Goal: Task Accomplishment & Management: Complete application form

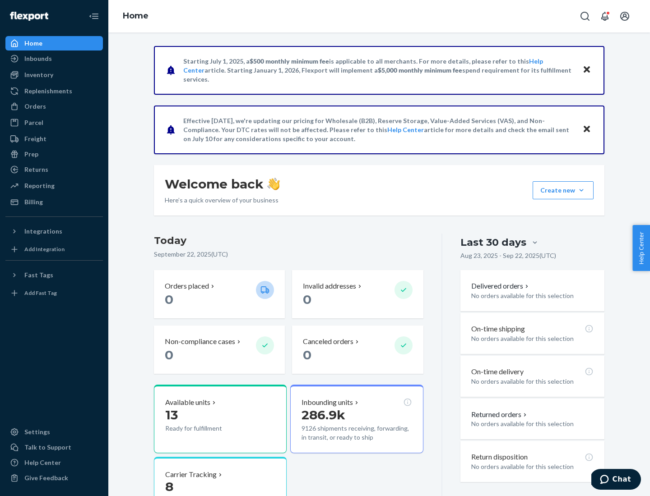
click at [581, 190] on button "Create new Create new inbound Create new order Create new product" at bounding box center [562, 190] width 61 height 18
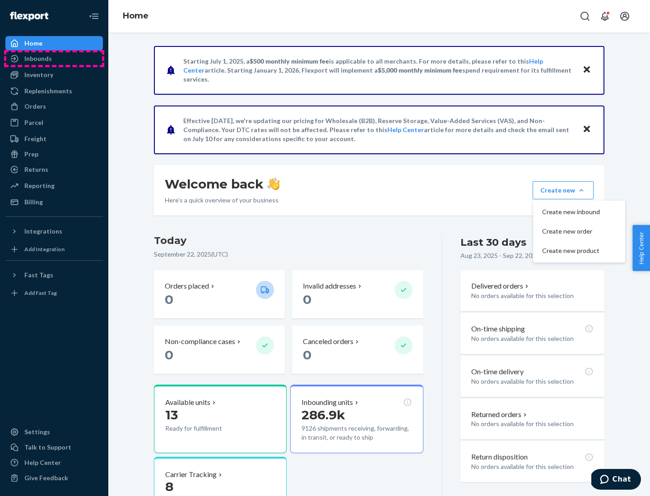
click at [54, 59] on div "Inbounds" at bounding box center [54, 58] width 96 height 13
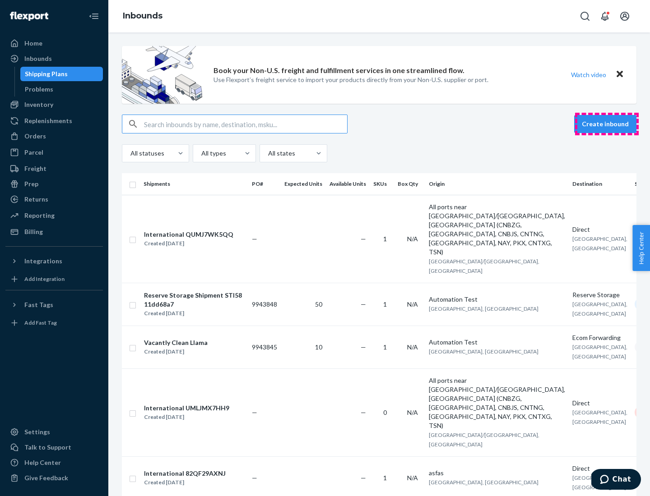
click at [606, 124] on button "Create inbound" at bounding box center [605, 124] width 62 height 18
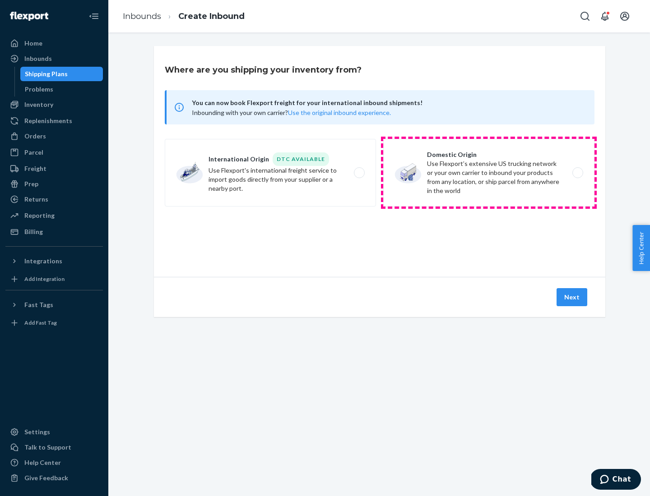
click at [489, 173] on label "Domestic Origin Use Flexport’s extensive US trucking network or your own carrie…" at bounding box center [488, 173] width 211 height 68
click at [577, 173] on input "Domestic Origin Use Flexport’s extensive US trucking network or your own carrie…" at bounding box center [580, 173] width 6 height 6
radio input "true"
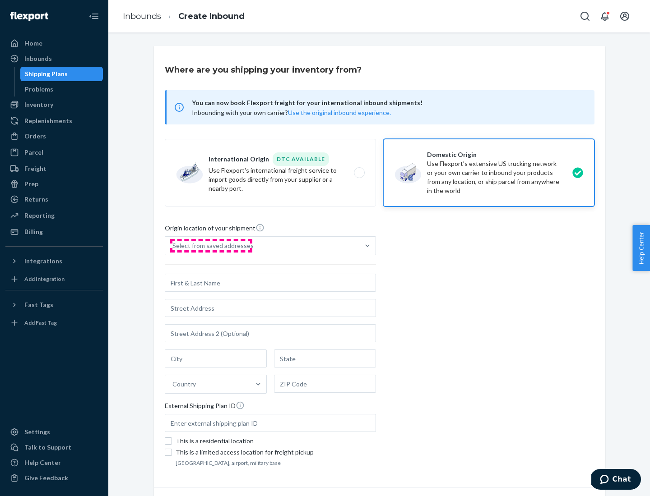
click at [211, 246] on div "Select from saved addresses" at bounding box center [212, 245] width 81 height 9
click at [173, 246] on input "Select from saved addresses" at bounding box center [172, 245] width 1 height 9
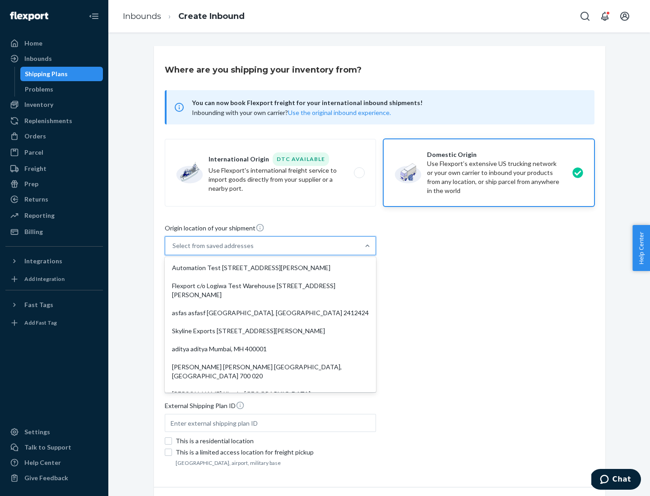
scroll to position [4, 0]
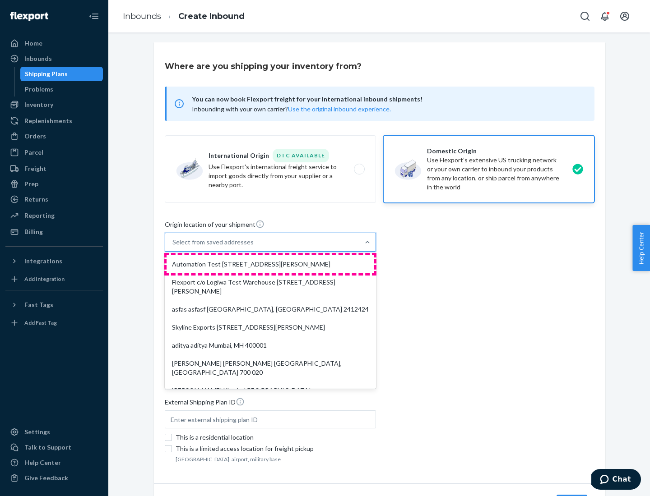
click at [270, 264] on div "Automation Test [STREET_ADDRESS][PERSON_NAME]" at bounding box center [270, 264] width 208 height 18
click at [173, 247] on input "option Automation Test [STREET_ADDRESS][PERSON_NAME]. 9 results available. Use …" at bounding box center [172, 242] width 1 height 9
type input "Automation Test"
type input "9th Floor"
type input "[GEOGRAPHIC_DATA]"
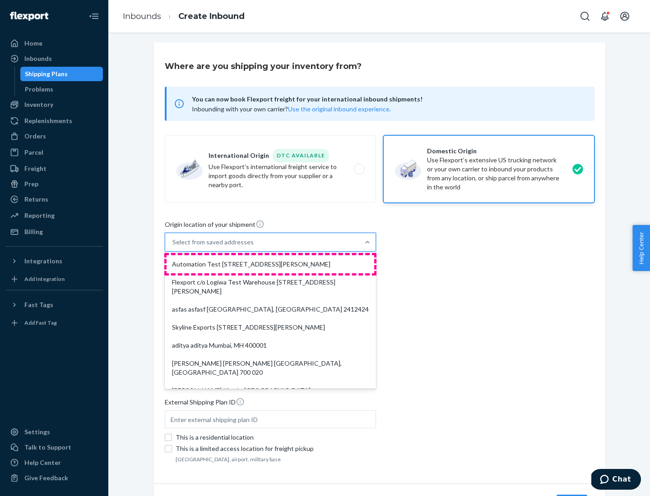
type input "CA"
type input "94104"
type input "[STREET_ADDRESS][PERSON_NAME]"
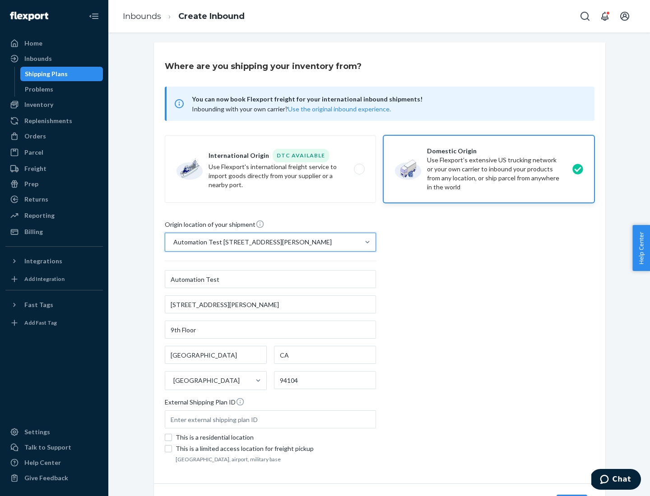
scroll to position [53, 0]
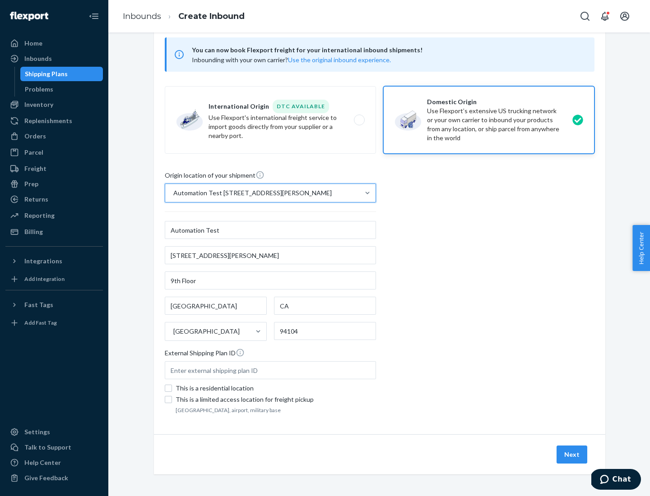
click at [572, 455] on button "Next" at bounding box center [571, 455] width 31 height 18
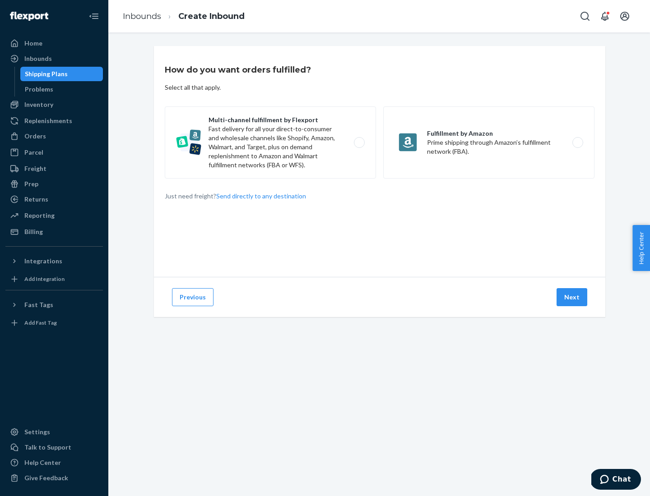
click at [270, 143] on label "Multi-channel fulfillment by Flexport Fast delivery for all your direct-to-cons…" at bounding box center [270, 142] width 211 height 72
click at [359, 143] on input "Multi-channel fulfillment by Flexport Fast delivery for all your direct-to-cons…" at bounding box center [362, 143] width 6 height 6
radio input "true"
click at [572, 297] on button "Next" at bounding box center [571, 297] width 31 height 18
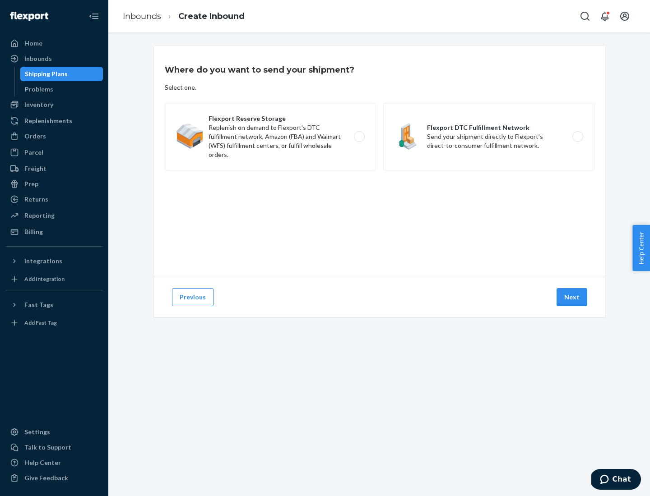
click at [489, 137] on label "Flexport DTC Fulfillment Network Send your shipment directly to Flexport's dire…" at bounding box center [488, 137] width 211 height 68
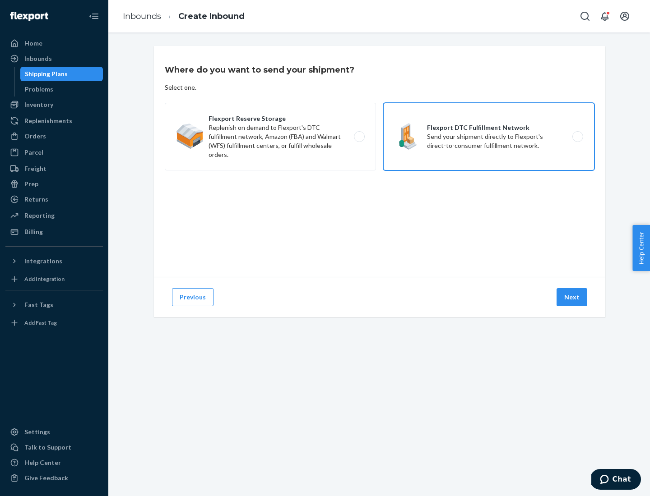
click at [577, 137] on input "Flexport DTC Fulfillment Network Send your shipment directly to Flexport's dire…" at bounding box center [580, 137] width 6 height 6
radio input "true"
click at [572, 297] on button "Next" at bounding box center [571, 297] width 31 height 18
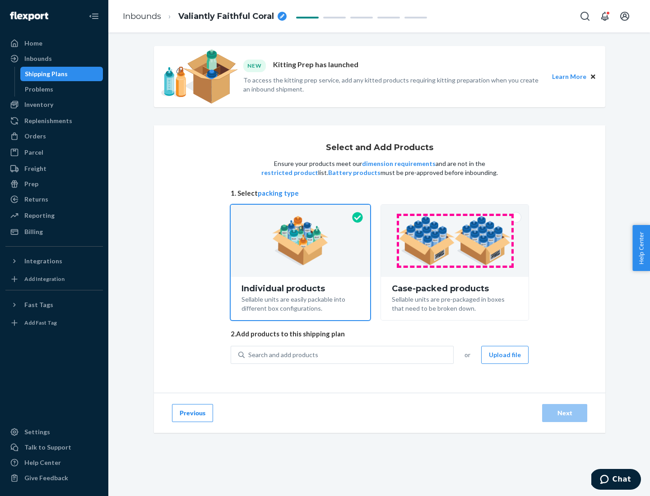
click at [455, 241] on img at bounding box center [454, 241] width 112 height 50
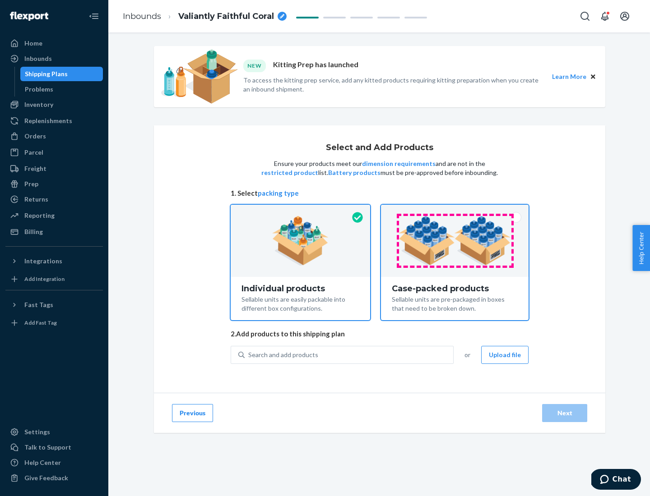
click at [455, 211] on input "Case-packed products Sellable units are pre-packaged in boxes that need to be b…" at bounding box center [455, 208] width 6 height 6
radio input "true"
radio input "false"
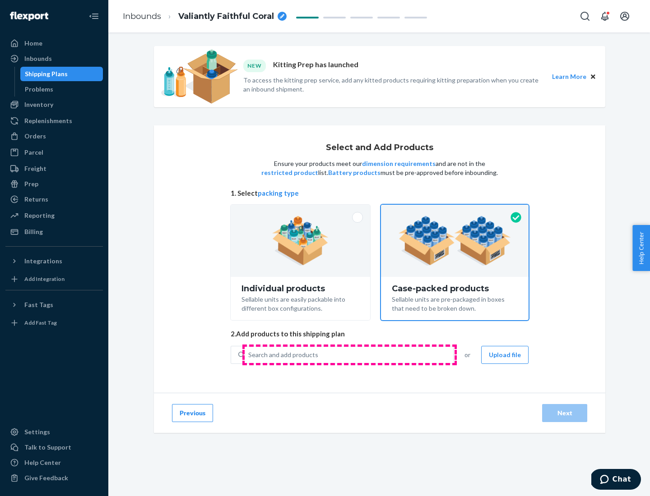
click at [349, 355] on div "Search and add products" at bounding box center [349, 355] width 208 height 16
click at [249, 355] on input "Search and add products" at bounding box center [248, 355] width 1 height 9
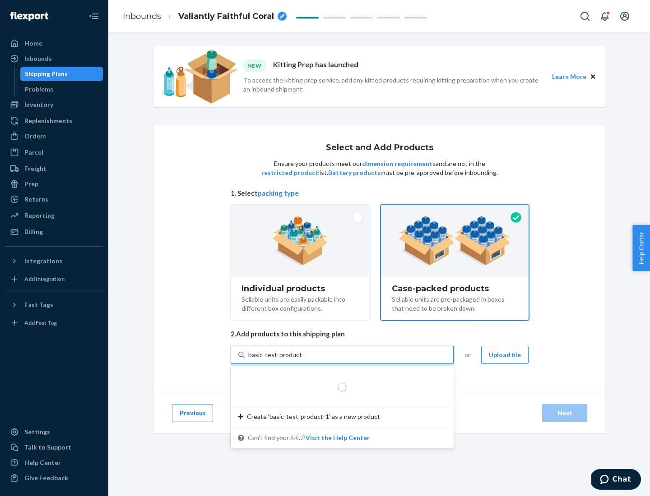
type input "basic-test-product-1"
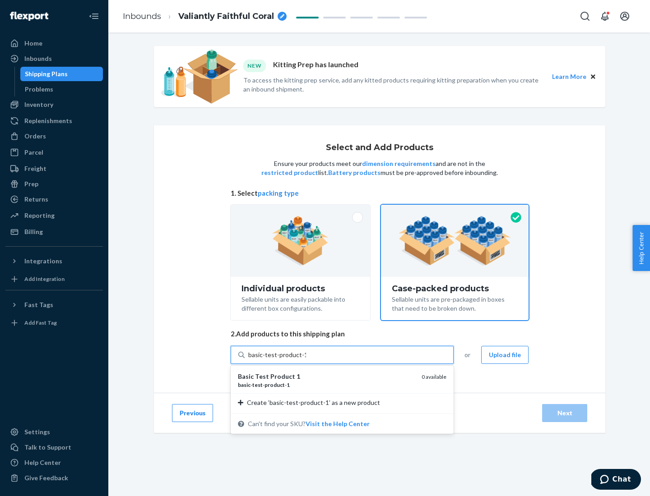
click at [326, 385] on div "basic - test - product - 1" at bounding box center [326, 385] width 176 height 8
click at [306, 360] on input "basic-test-product-1" at bounding box center [277, 355] width 58 height 9
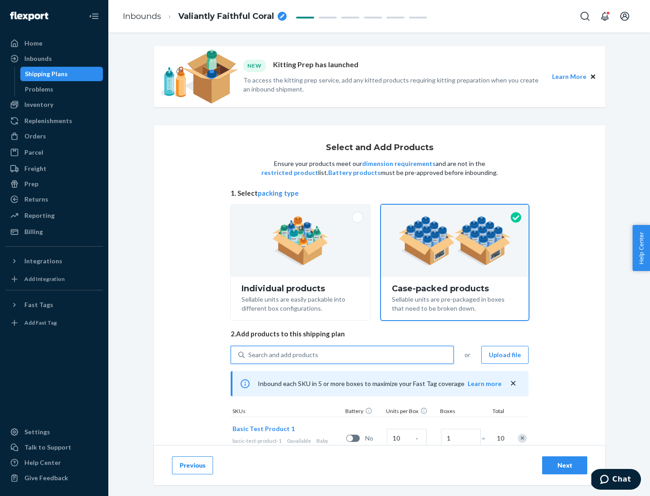
scroll to position [32, 0]
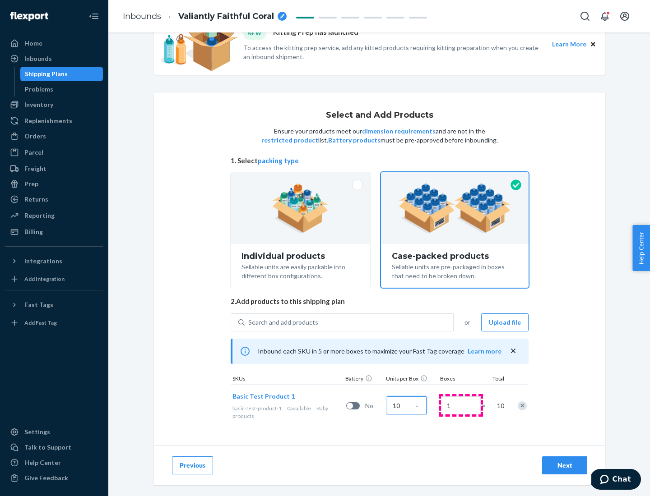
type input "10"
type input "7"
click at [564, 466] on div "Next" at bounding box center [565, 465] width 30 height 9
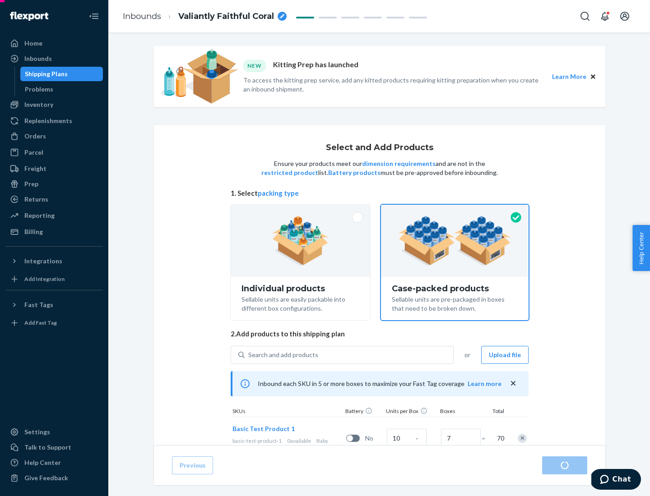
radio input "true"
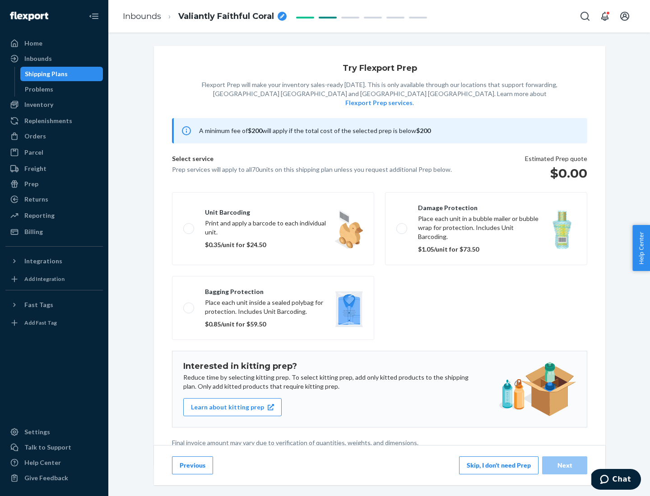
scroll to position [2, 0]
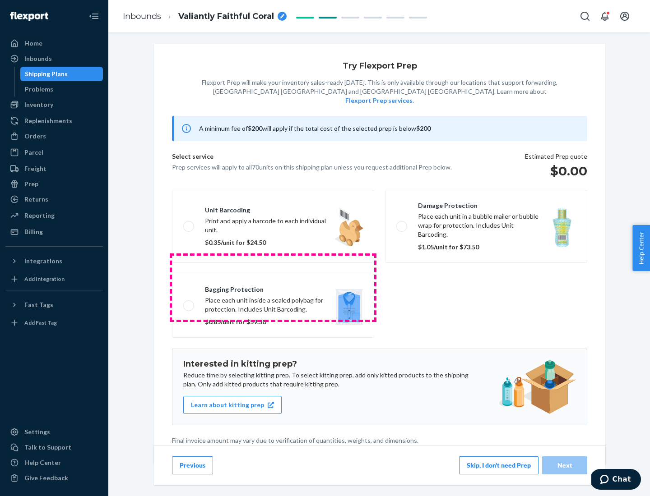
click at [273, 287] on label "Bagging protection Place each unit inside a sealed polybag for protection. Incl…" at bounding box center [273, 306] width 202 height 64
click at [189, 303] on input "Bagging protection Place each unit inside a sealed polybag for protection. Incl…" at bounding box center [186, 306] width 6 height 6
checkbox input "true"
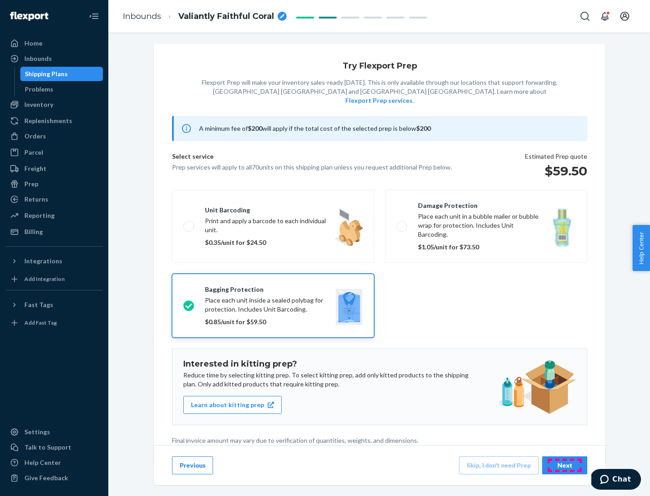
click at [564, 465] on div "Next" at bounding box center [565, 465] width 30 height 9
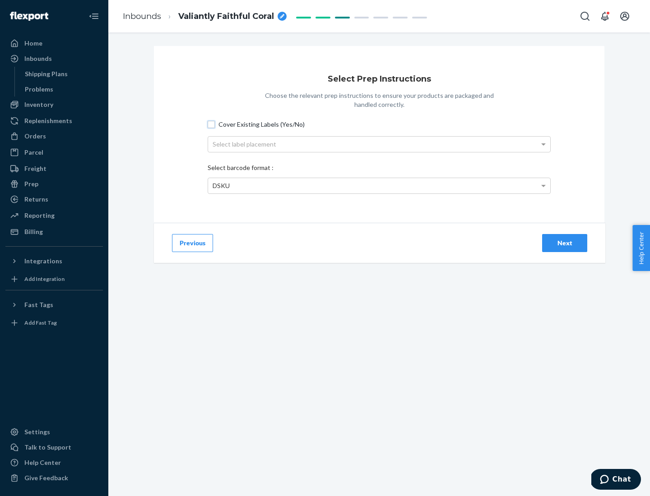
click at [211, 124] on input "Cover Existing Labels (Yes/No)" at bounding box center [211, 124] width 7 height 7
checkbox input "true"
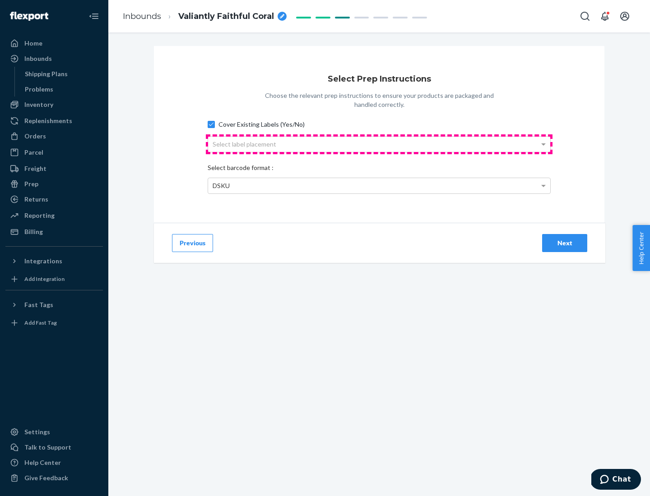
click at [379, 144] on div "Select label placement" at bounding box center [379, 144] width 342 height 15
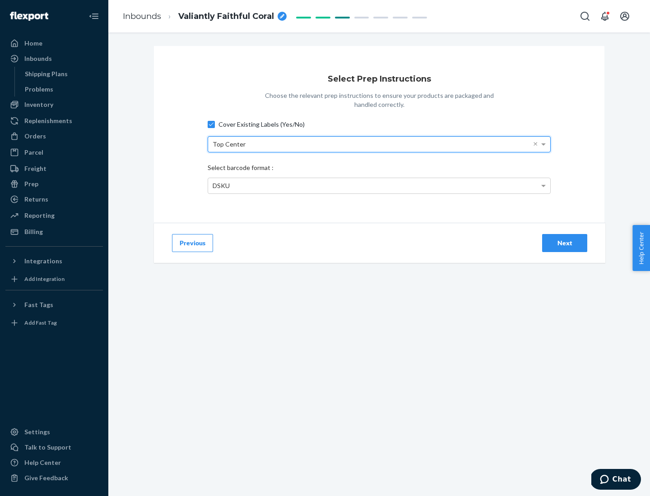
click at [379, 185] on div "DSKU" at bounding box center [379, 185] width 342 height 15
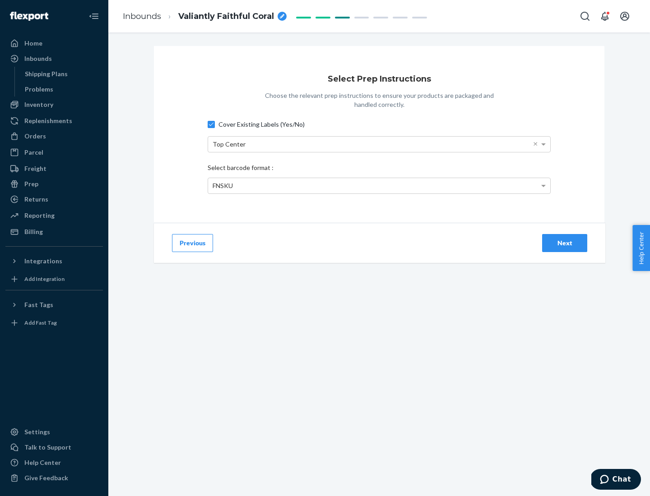
click at [564, 243] on div "Next" at bounding box center [565, 243] width 30 height 9
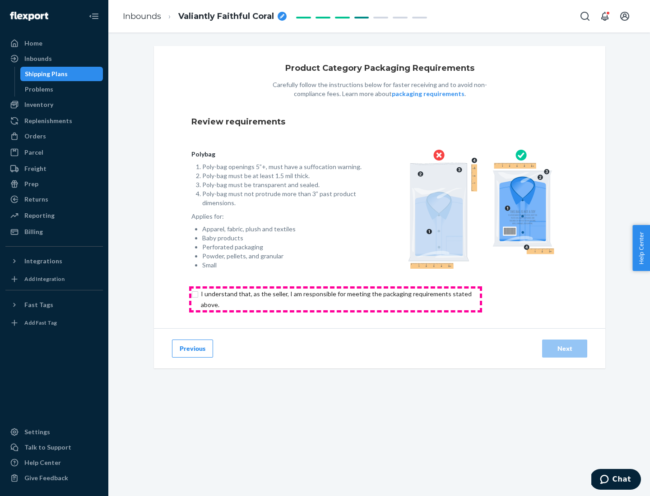
click at [335, 299] on input "checkbox" at bounding box center [341, 300] width 300 height 22
checkbox input "true"
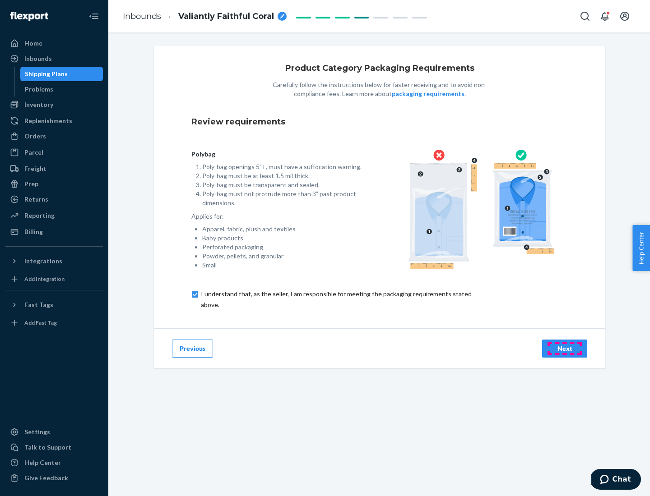
click at [564, 348] on div "Next" at bounding box center [565, 348] width 30 height 9
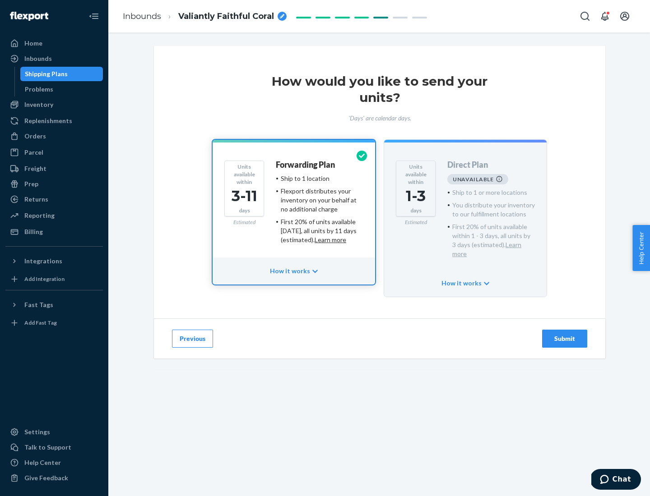
click at [306, 165] on h4 "Forwarding Plan" at bounding box center [305, 165] width 59 height 9
click at [564, 334] on div "Submit" at bounding box center [565, 338] width 30 height 9
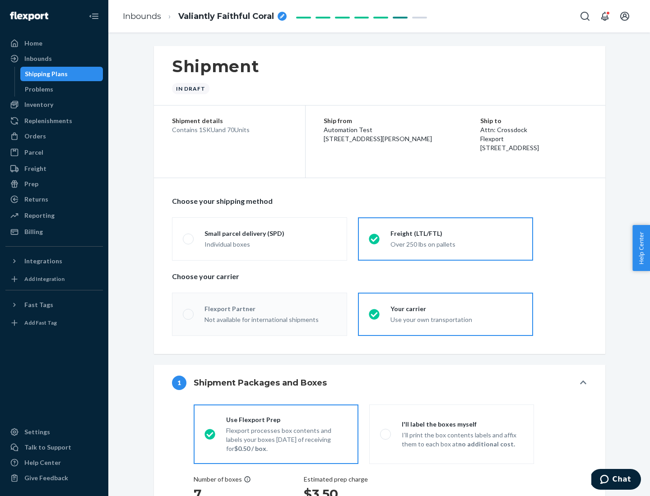
radio input "true"
radio input "false"
radio input "true"
radio input "false"
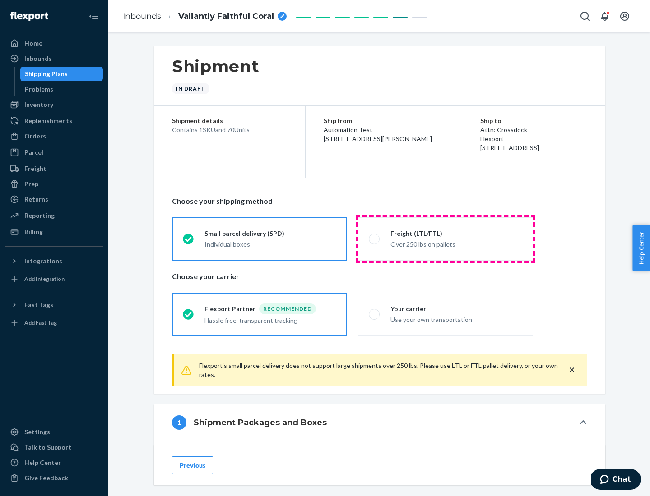
click at [445, 239] on div "Over 250 lbs on pallets" at bounding box center [456, 243] width 132 height 11
click at [374, 239] on input "Freight (LTL/FTL) Over 250 lbs on pallets" at bounding box center [372, 239] width 6 height 6
radio input "true"
radio input "false"
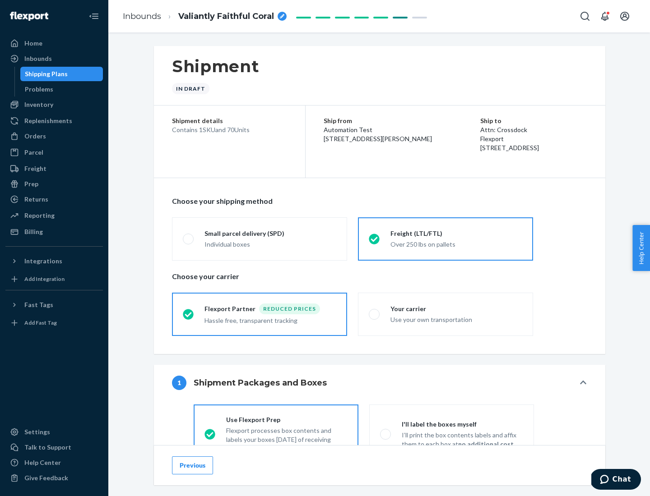
scroll to position [50, 0]
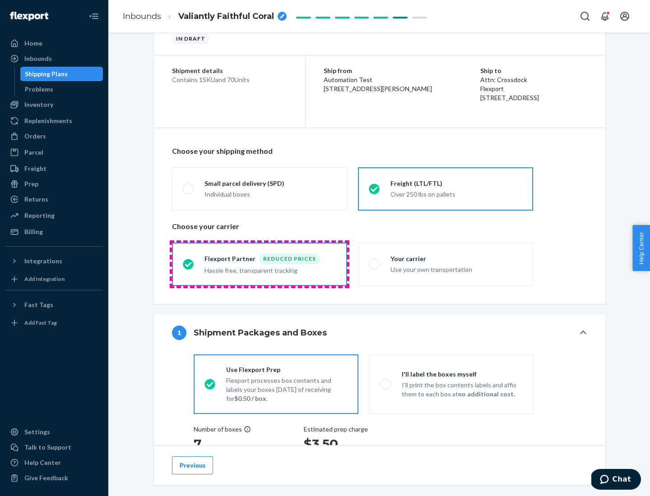
click at [259, 264] on div "Hassle free, transparent tracking" at bounding box center [270, 269] width 132 height 11
click at [189, 264] on input "Flexport Partner Reduced prices Hassle free, transparent tracking" at bounding box center [186, 264] width 6 height 6
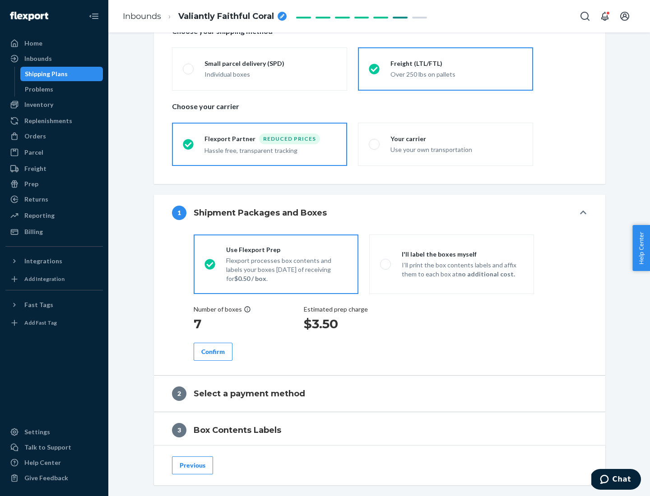
click at [451, 264] on p "I’ll print the box contents labels and affix them to each box at no additional …" at bounding box center [462, 270] width 121 height 18
click at [386, 264] on input "I'll label the boxes myself I’ll print the box contents labels and affix them t…" at bounding box center [383, 264] width 6 height 6
radio input "true"
radio input "false"
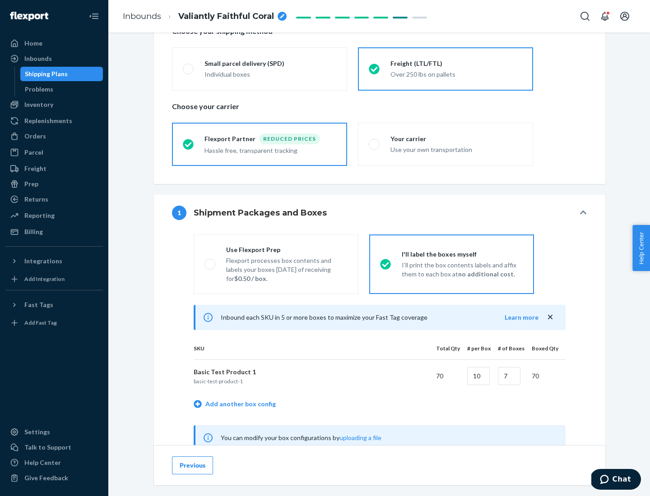
scroll to position [282, 0]
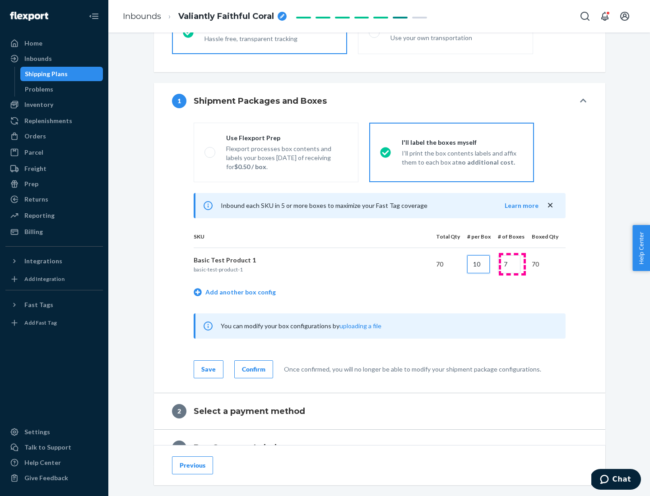
type input "10"
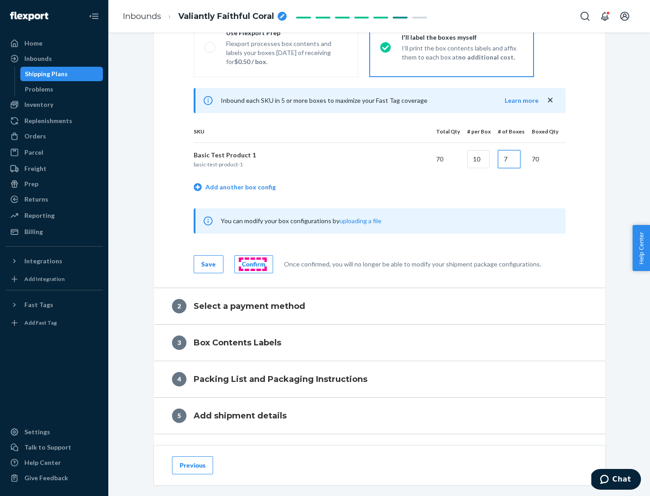
type input "7"
click at [252, 264] on div "Confirm" at bounding box center [253, 264] width 23 height 9
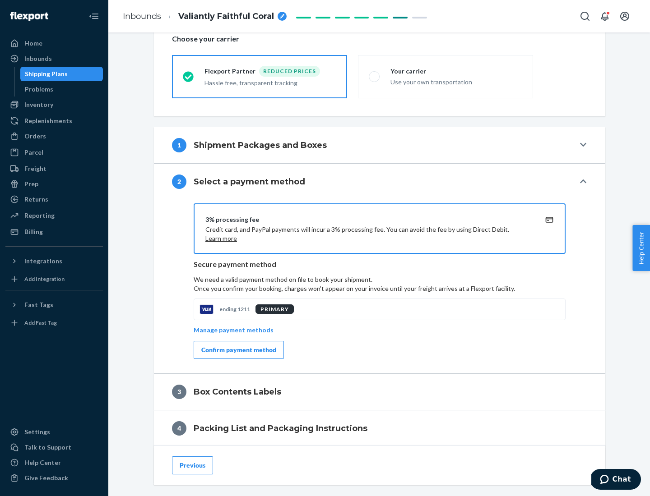
scroll to position [323, 0]
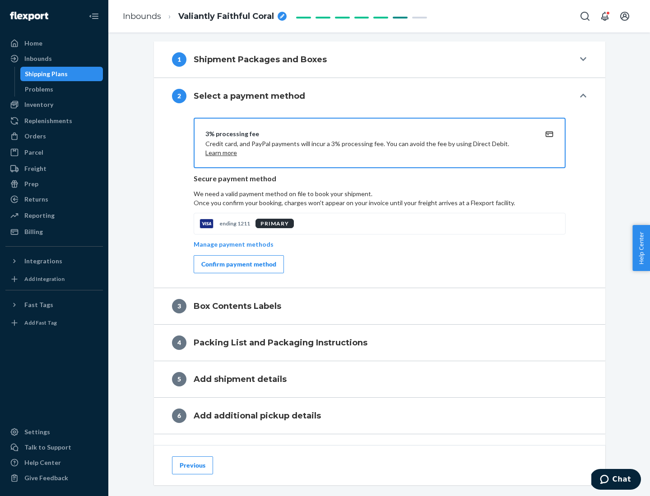
click at [238, 264] on div "Confirm payment method" at bounding box center [238, 264] width 75 height 9
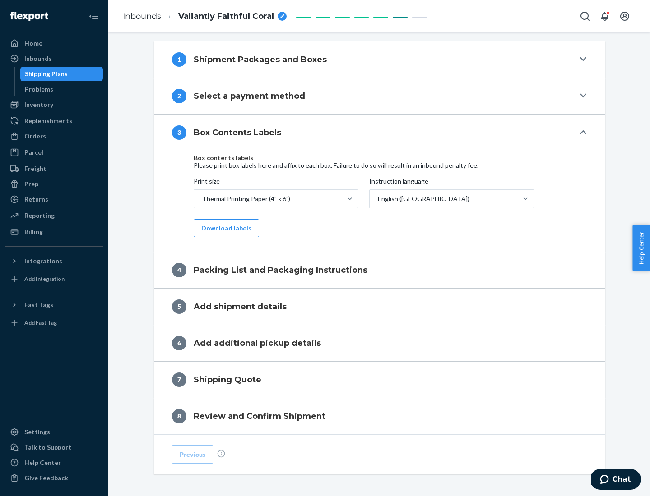
scroll to position [287, 0]
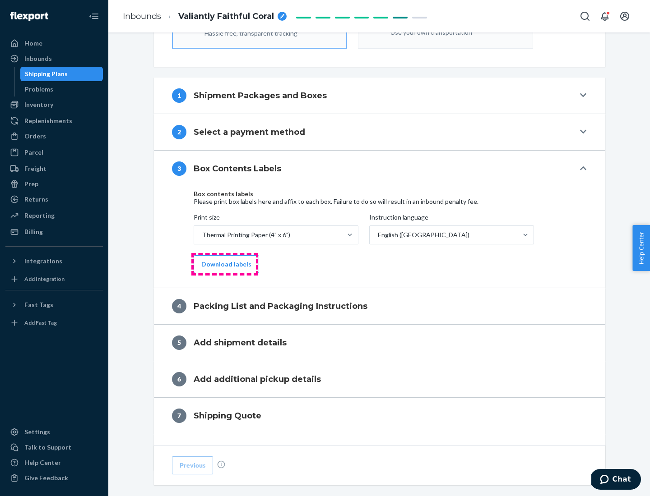
click at [224, 264] on button "Download labels" at bounding box center [226, 264] width 65 height 18
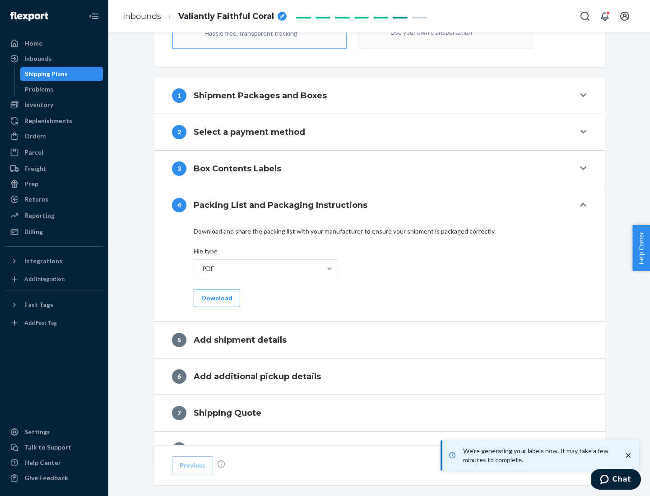
scroll to position [321, 0]
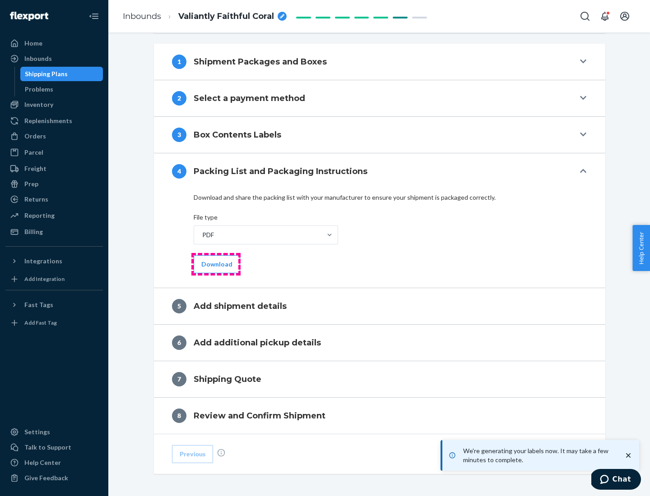
click at [216, 264] on button "Download" at bounding box center [217, 264] width 46 height 18
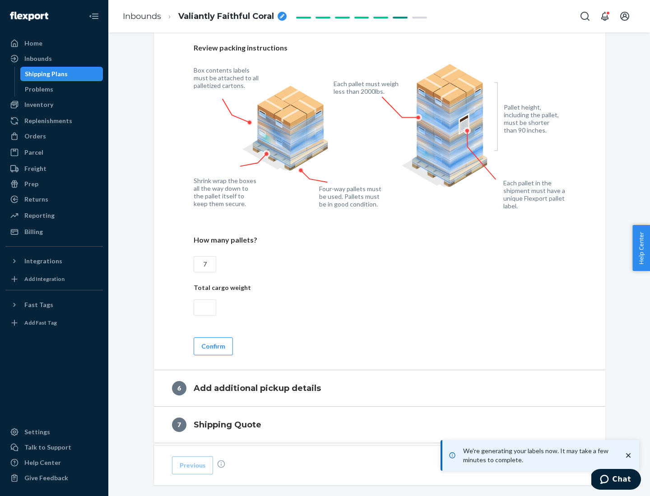
scroll to position [622, 0]
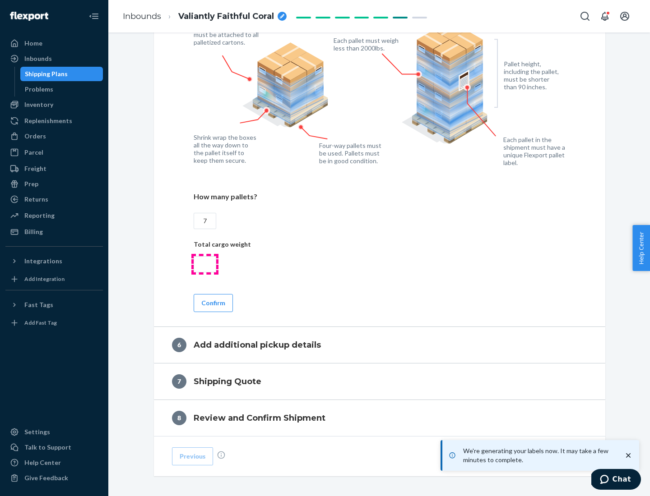
type input "7"
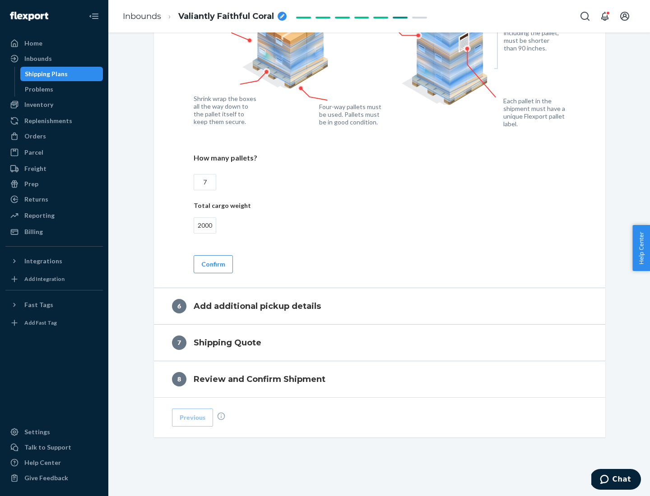
type input "2000"
click at [212, 264] on button "Confirm" at bounding box center [213, 264] width 39 height 18
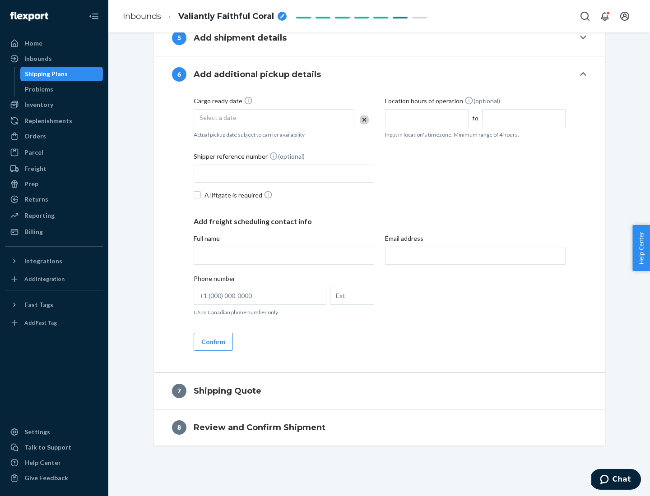
scroll to position [345, 0]
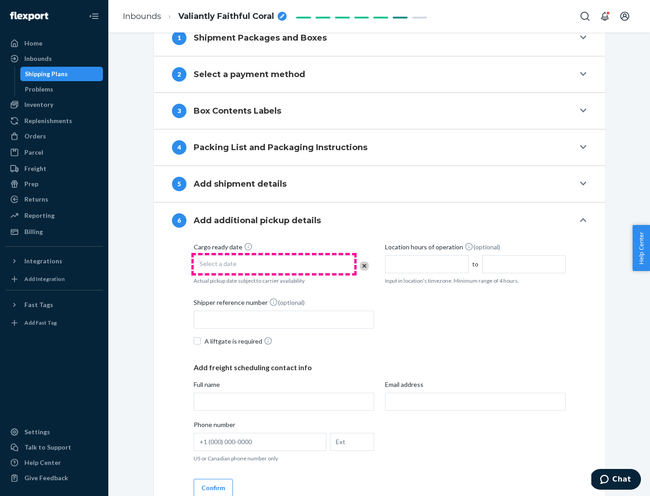
click at [274, 264] on div "Select a date" at bounding box center [274, 264] width 161 height 18
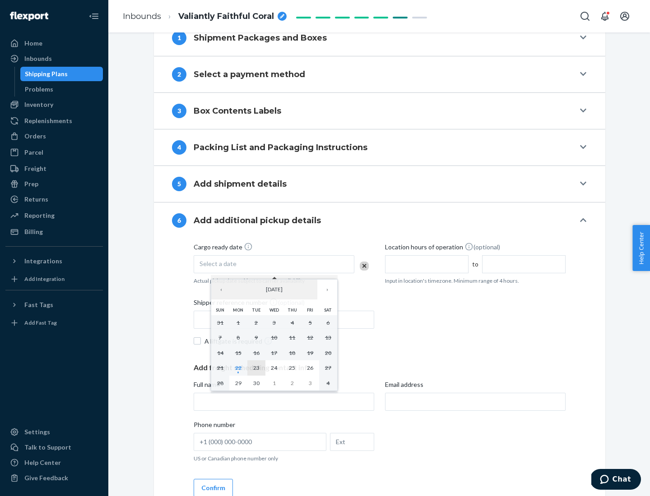
click at [256, 368] on abbr "23" at bounding box center [256, 368] width 6 height 7
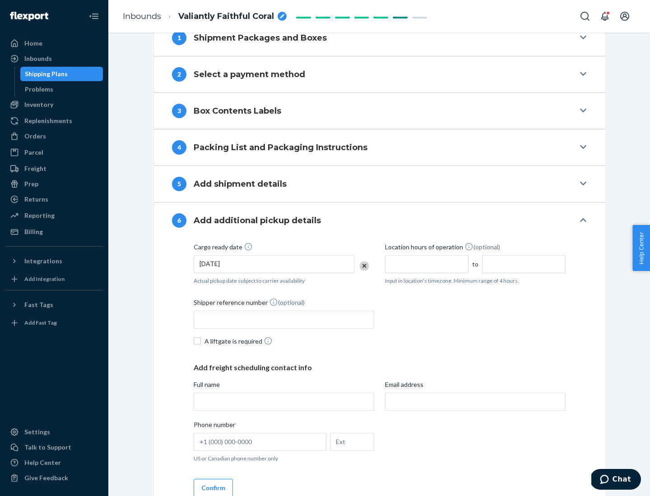
scroll to position [483, 0]
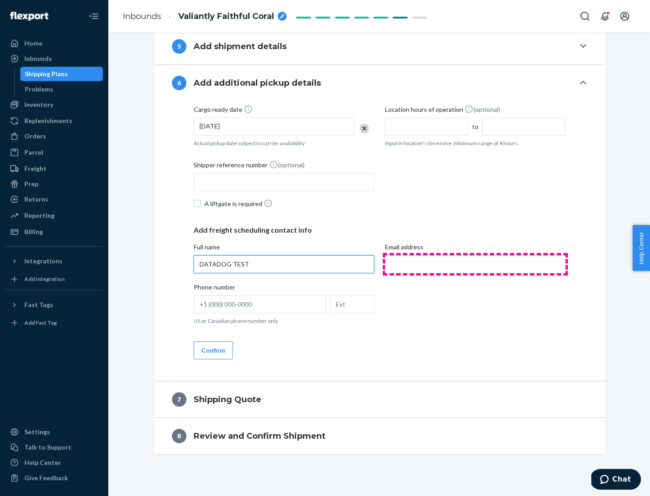
type input "DATADOG TEST"
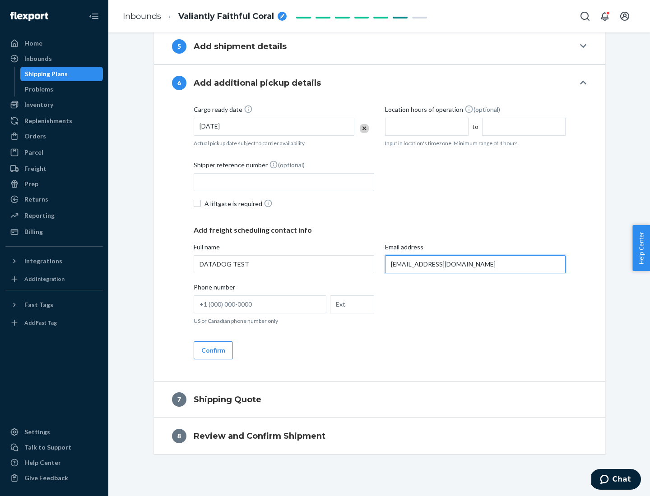
scroll to position [491, 0]
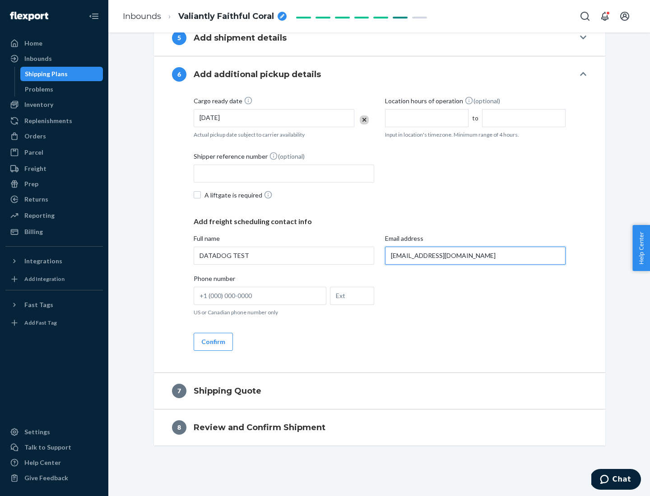
type input "[EMAIL_ADDRESS][DOMAIN_NAME]"
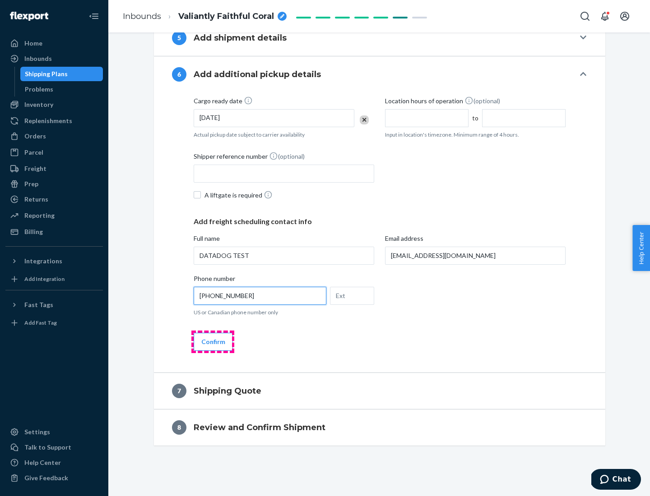
type input "[PHONE_NUMBER]"
click at [212, 342] on button "Confirm" at bounding box center [213, 342] width 39 height 18
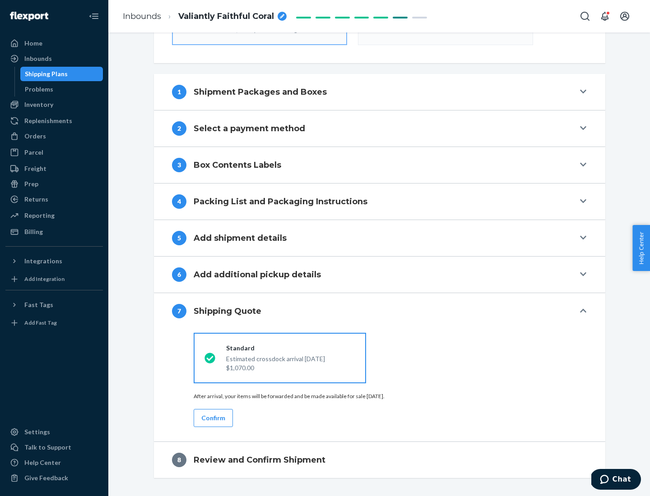
scroll to position [323, 0]
